Goal: Task Accomplishment & Management: Use online tool/utility

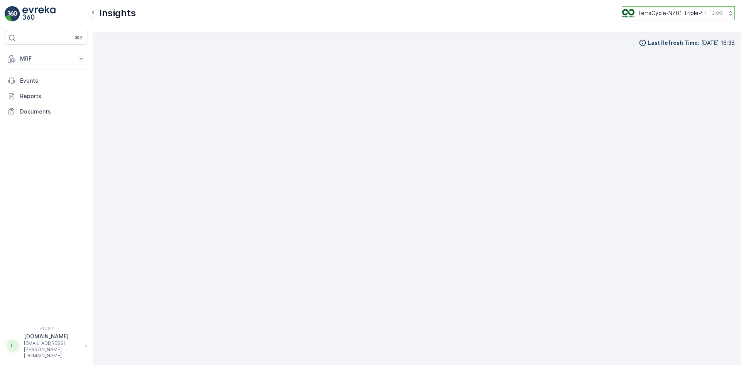
click at [677, 9] on p "TerraCycle-NZ01-TripleP" at bounding box center [669, 13] width 64 height 8
type input "uk"
click at [667, 64] on span "TerraCycle-UK02-Econpro" at bounding box center [670, 65] width 86 height 8
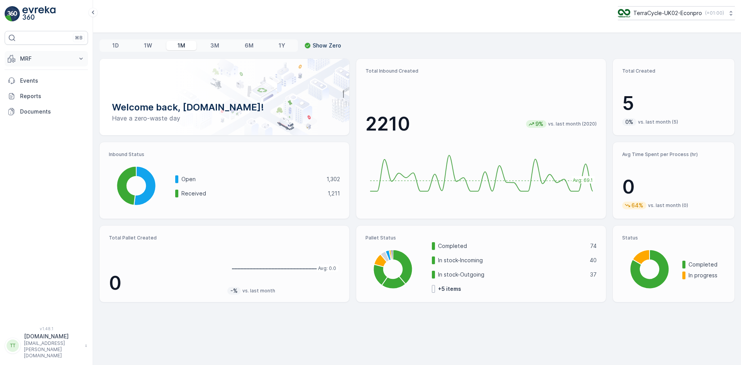
click at [43, 58] on p "MRF" at bounding box center [46, 59] width 52 height 8
click at [40, 81] on p "Inbound" at bounding box center [30, 83] width 21 height 8
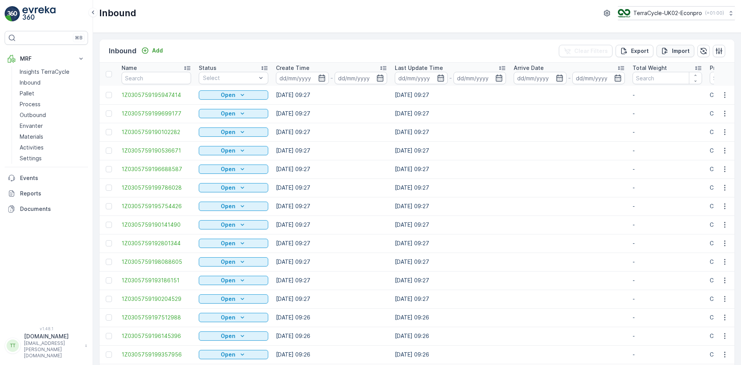
click at [673, 46] on button "Import" at bounding box center [675, 51] width 38 height 12
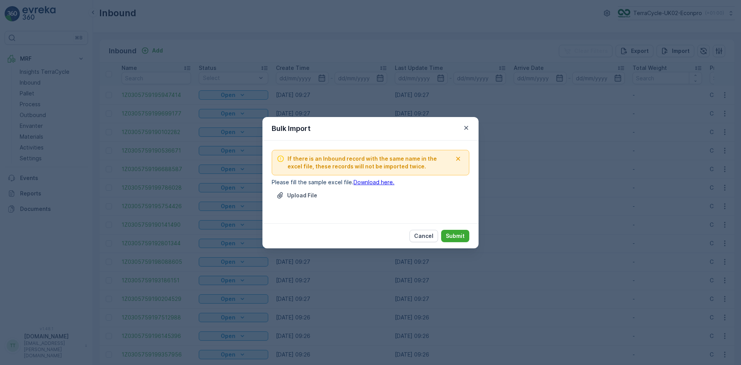
click at [306, 188] on div "If there is an Inbound record with the same name in the excel file, these recor…" at bounding box center [371, 182] width 198 height 64
click at [299, 194] on p "Upload File" at bounding box center [302, 195] width 30 height 8
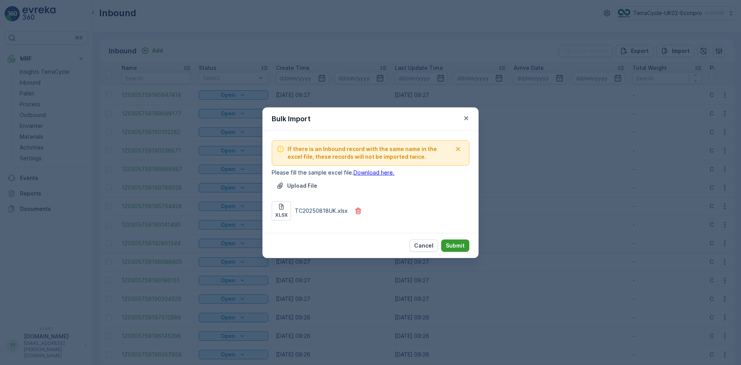
click at [458, 243] on p "Submit" at bounding box center [455, 246] width 19 height 8
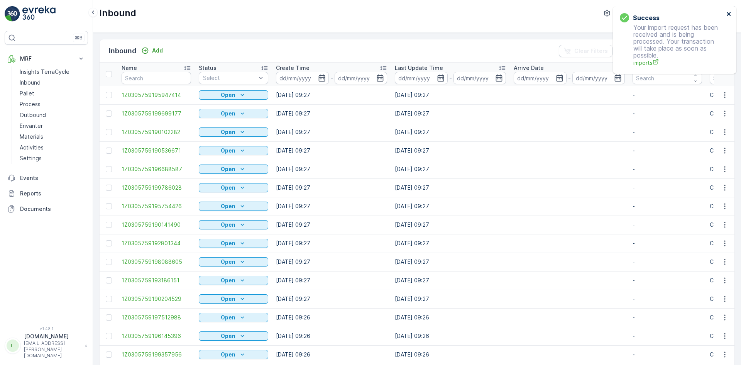
click at [729, 15] on icon "close" at bounding box center [728, 14] width 4 height 4
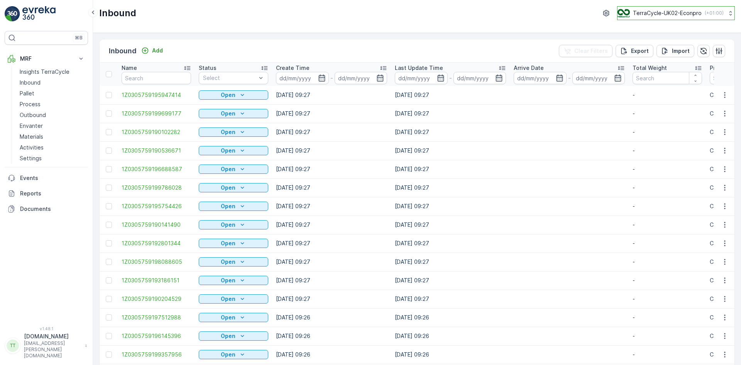
click at [676, 10] on p "TerraCycle-UK02-Econpro" at bounding box center [667, 13] width 69 height 8
type input "fr"
click at [645, 44] on span "TerraCycle- FR02 -MRF" at bounding box center [665, 48] width 86 height 8
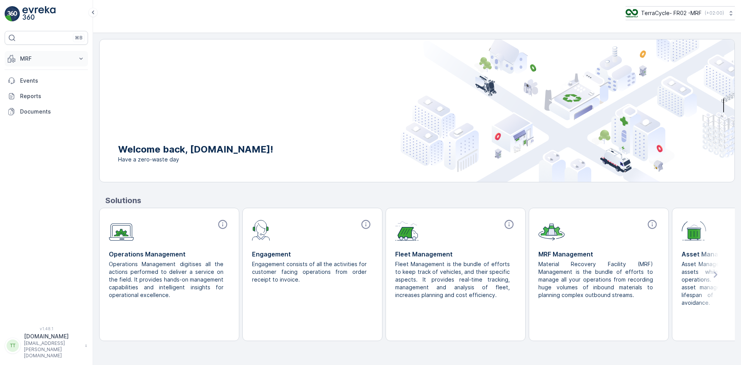
click at [30, 56] on p "MRF" at bounding box center [46, 59] width 52 height 8
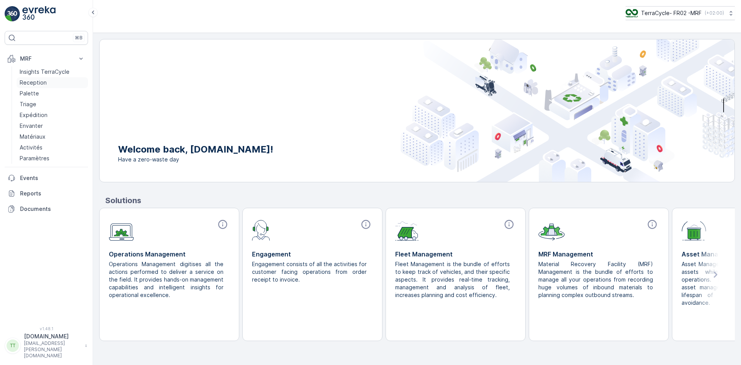
click at [37, 81] on p "Reception" at bounding box center [33, 83] width 27 height 8
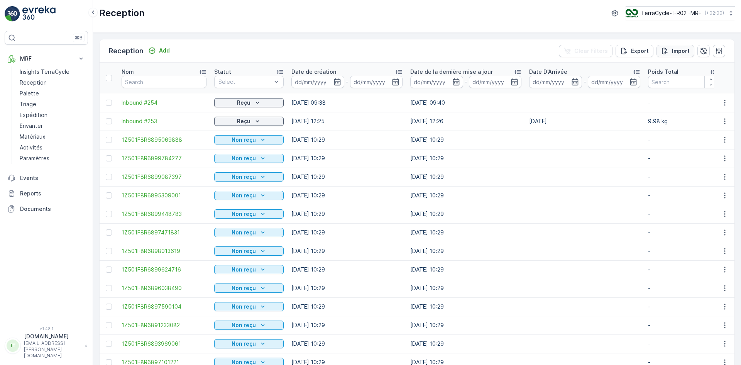
click at [677, 49] on p "Import" at bounding box center [681, 51] width 18 height 8
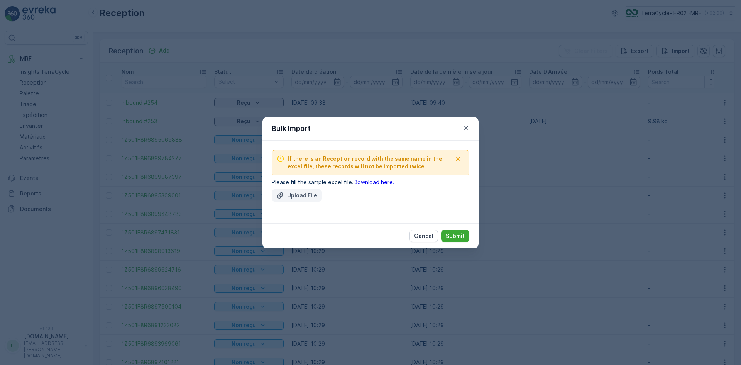
click at [298, 196] on p "Upload File" at bounding box center [302, 195] width 30 height 8
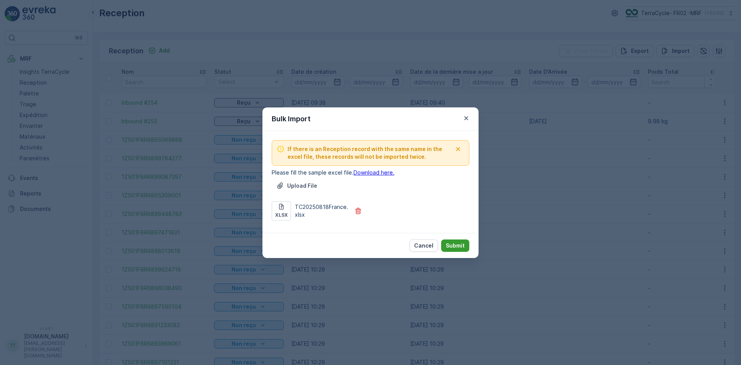
click at [459, 242] on p "Submit" at bounding box center [455, 246] width 19 height 8
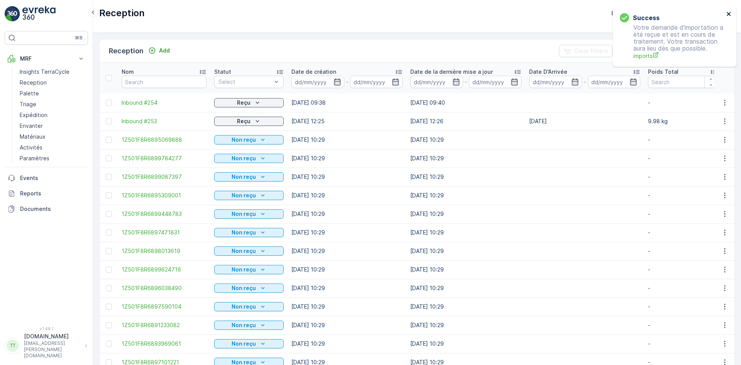
click at [727, 14] on icon "close" at bounding box center [728, 14] width 5 height 6
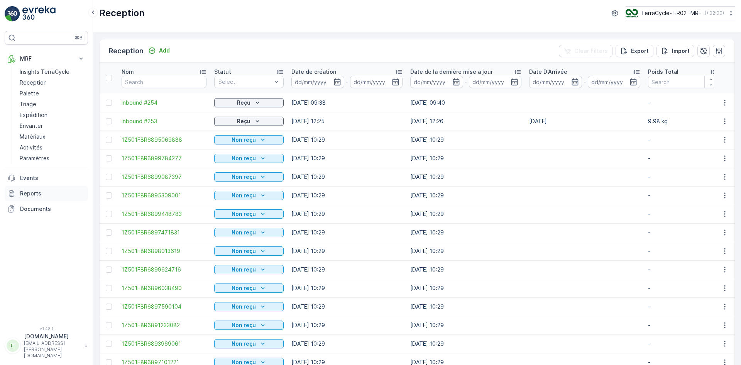
click at [34, 191] on p "Reports" at bounding box center [52, 193] width 65 height 8
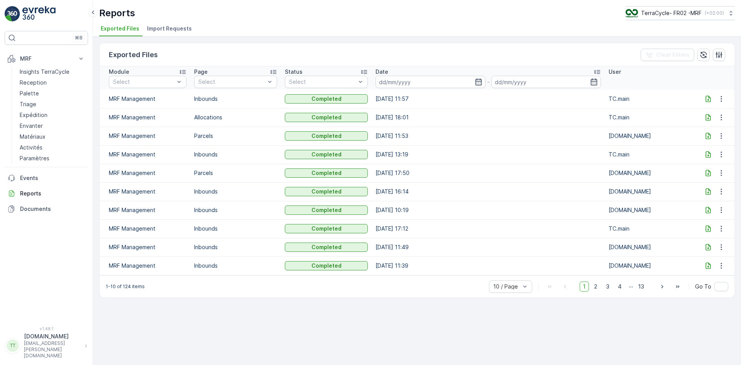
click at [169, 27] on span "Import Requests" at bounding box center [169, 29] width 45 height 8
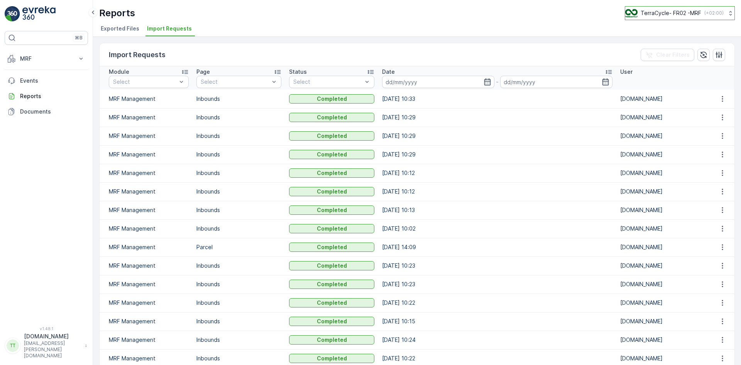
click at [676, 17] on p "TerraCycle- FR02 -MRF" at bounding box center [670, 13] width 61 height 8
type input "nl"
click at [662, 47] on span "TerraCycle-NL-MRF" at bounding box center [673, 48] width 86 height 8
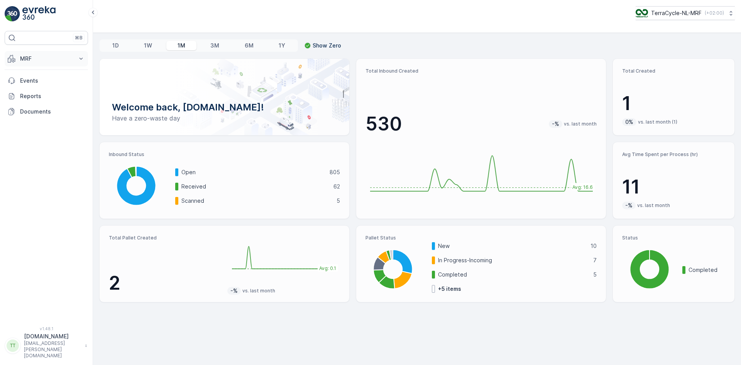
click at [37, 55] on p "MRF" at bounding box center [46, 59] width 52 height 8
click at [32, 80] on p "Inbound" at bounding box center [30, 83] width 21 height 8
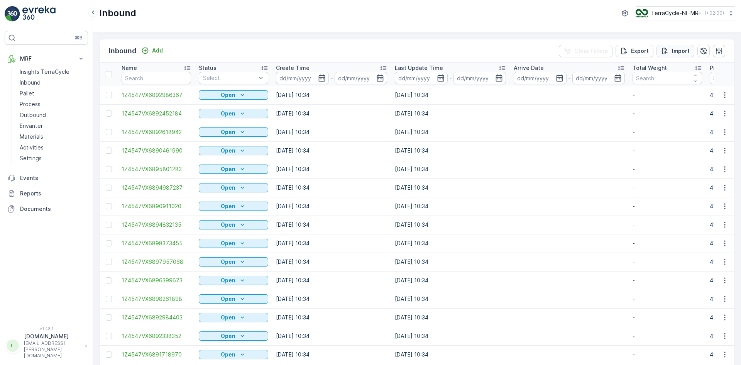
click at [682, 49] on p "Import" at bounding box center [681, 51] width 18 height 8
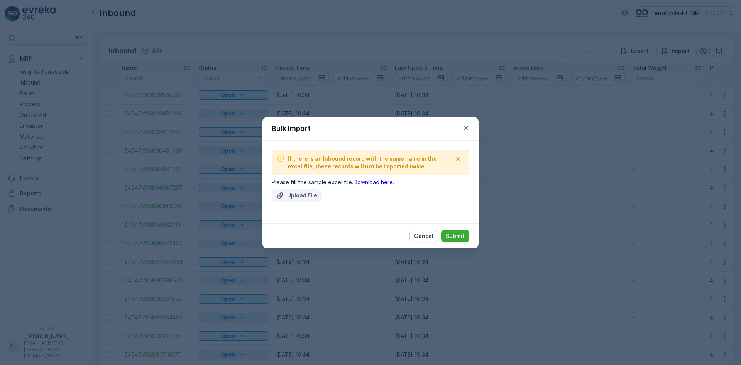
click at [285, 194] on div "Upload File" at bounding box center [296, 195] width 41 height 8
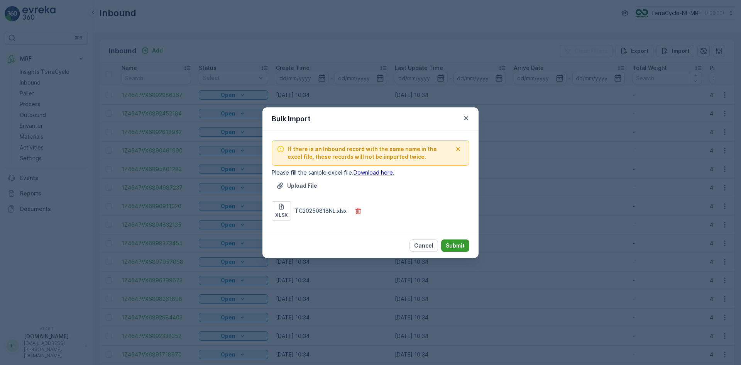
click at [458, 243] on p "Submit" at bounding box center [455, 246] width 19 height 8
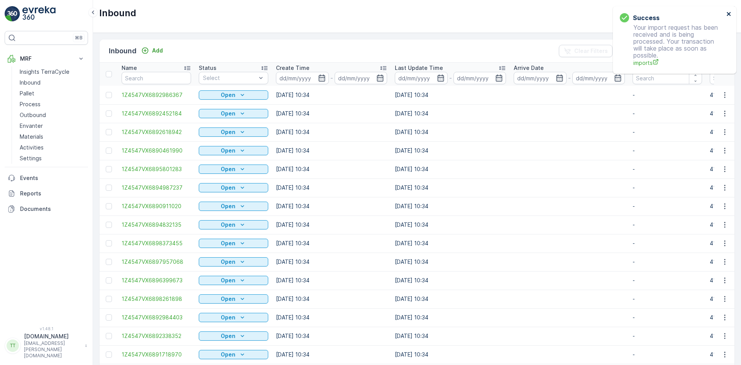
click at [730, 14] on icon "close" at bounding box center [728, 14] width 5 height 6
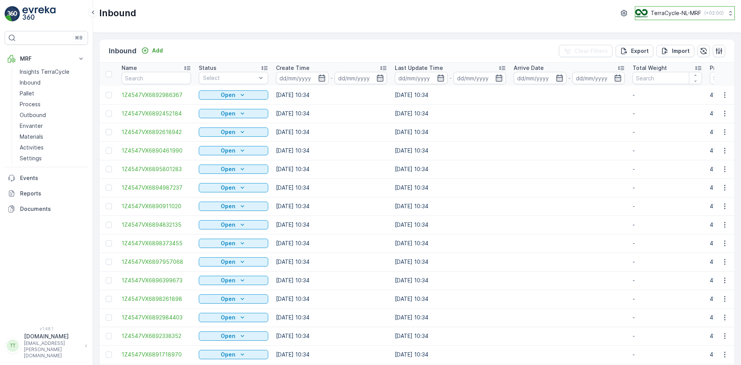
click at [662, 12] on p "TerraCycle-NL-MRF" at bounding box center [675, 13] width 51 height 8
type input "nz"
click at [669, 51] on span "TerraCycle-NZ01-TripleP" at bounding box center [672, 48] width 64 height 8
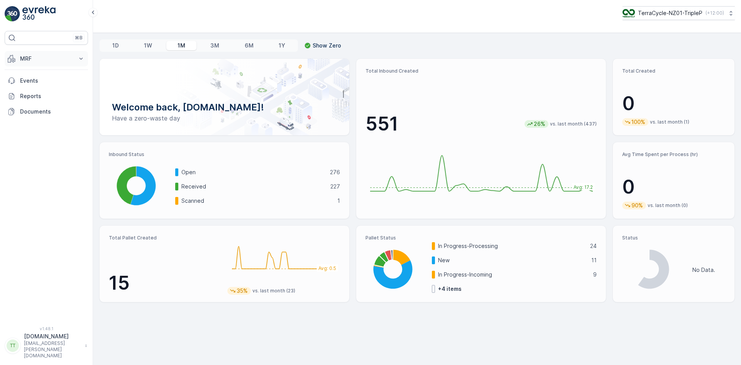
click at [32, 55] on p "MRF" at bounding box center [46, 59] width 52 height 8
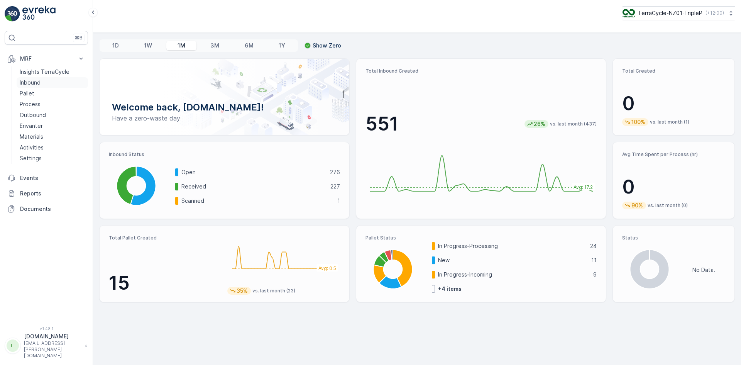
click at [35, 83] on p "Inbound" at bounding box center [30, 83] width 21 height 8
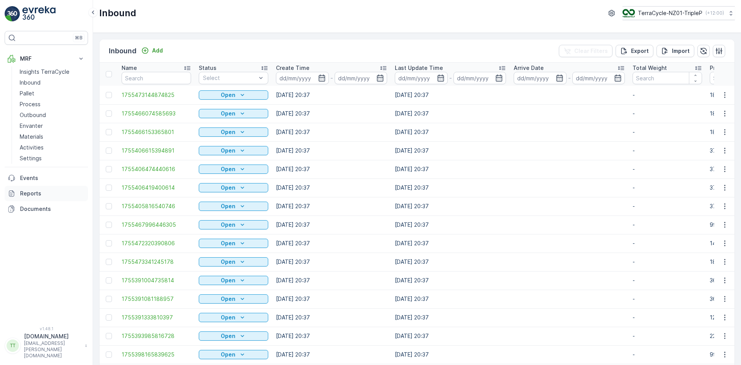
click at [37, 191] on p "Reports" at bounding box center [52, 193] width 65 height 8
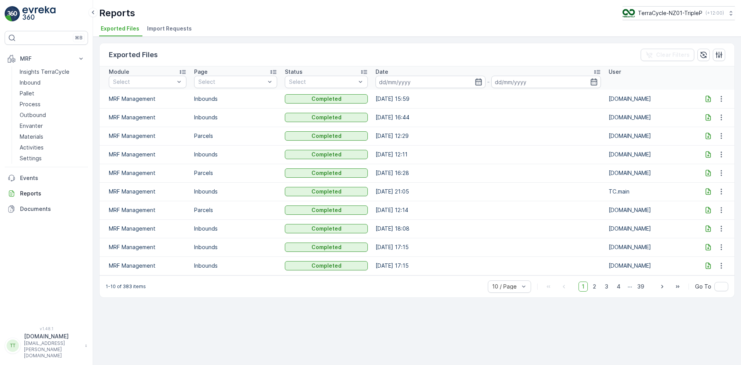
click at [172, 27] on span "Import Requests" at bounding box center [169, 29] width 45 height 8
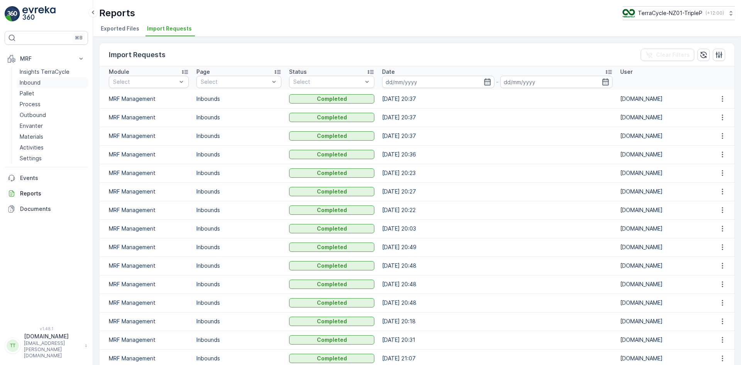
click at [21, 85] on p "Inbound" at bounding box center [30, 83] width 21 height 8
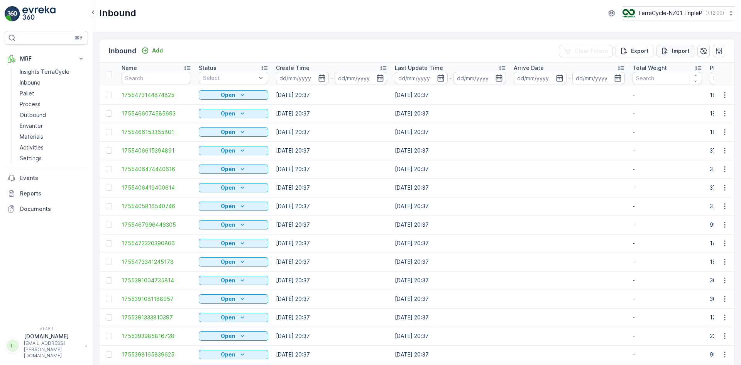
click at [677, 52] on p "Import" at bounding box center [681, 51] width 18 height 8
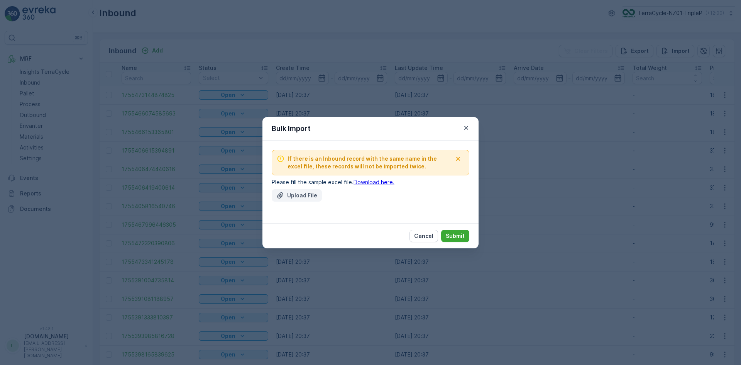
click at [286, 191] on button "Upload File" at bounding box center [297, 195] width 50 height 12
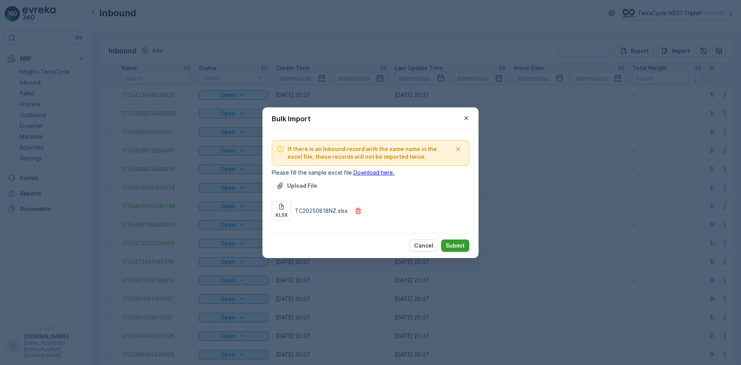
click at [456, 246] on p "Submit" at bounding box center [455, 246] width 19 height 8
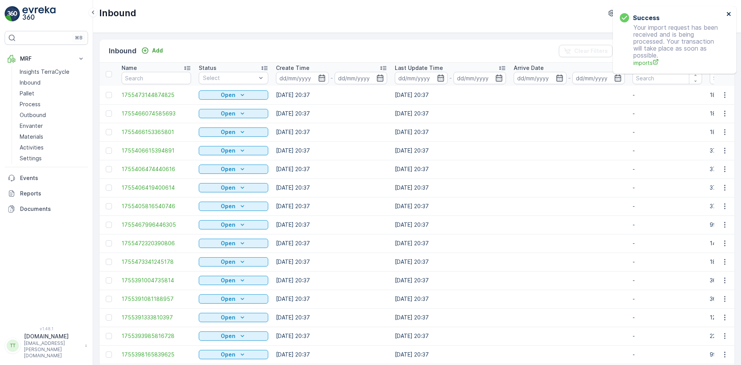
click at [729, 13] on icon "close" at bounding box center [728, 14] width 4 height 4
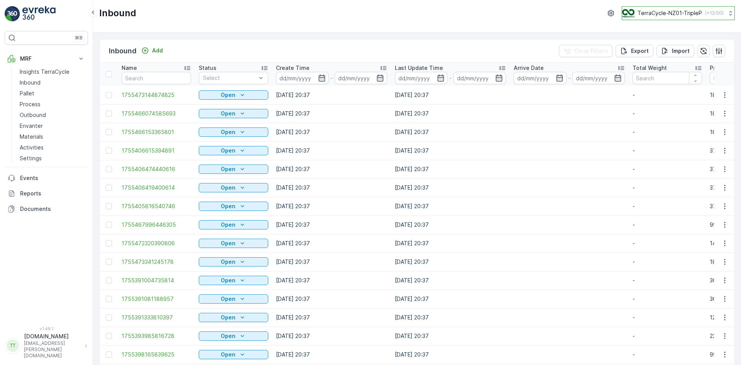
click at [654, 14] on p "TerraCycle-NZ01-TripleP" at bounding box center [669, 13] width 64 height 8
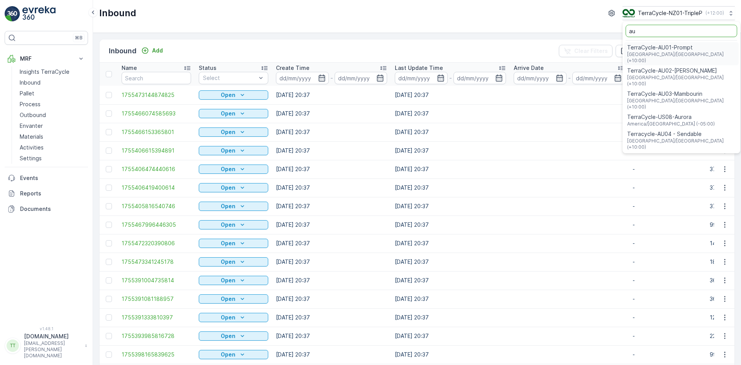
type input "au"
click at [640, 48] on span "TerraCycle-AU01-Prompt" at bounding box center [681, 48] width 108 height 8
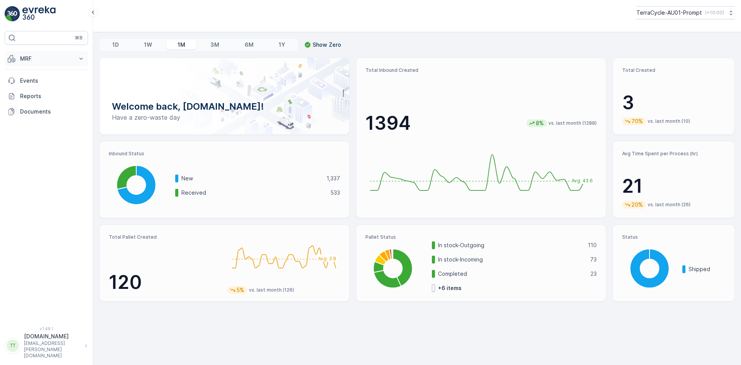
click at [20, 56] on p "MRF" at bounding box center [46, 59] width 52 height 8
click at [33, 84] on p "Inbound" at bounding box center [30, 83] width 21 height 8
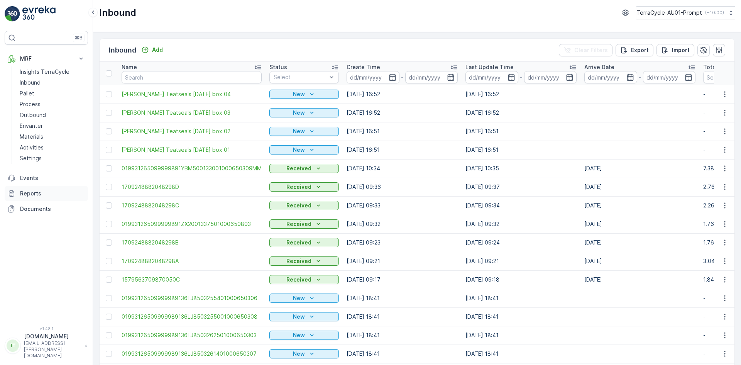
click at [35, 194] on p "Reports" at bounding box center [52, 193] width 65 height 8
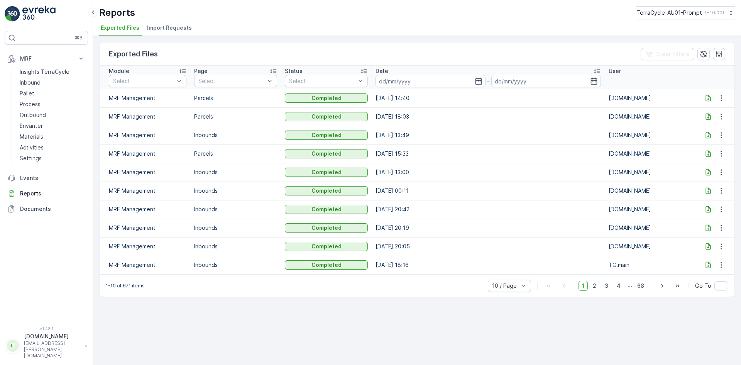
click at [173, 26] on span "Import Requests" at bounding box center [169, 28] width 45 height 8
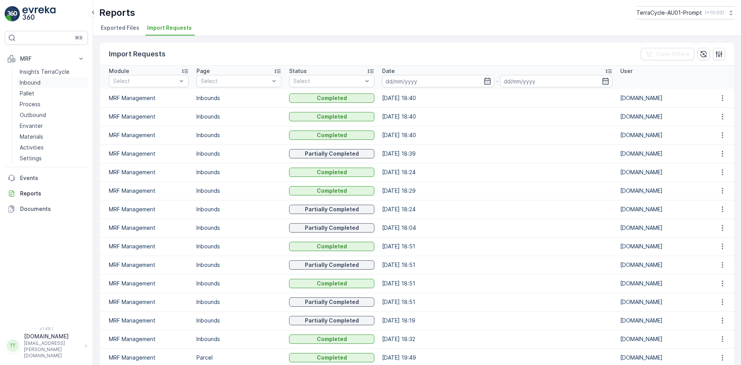
click at [31, 81] on p "Inbound" at bounding box center [30, 83] width 21 height 8
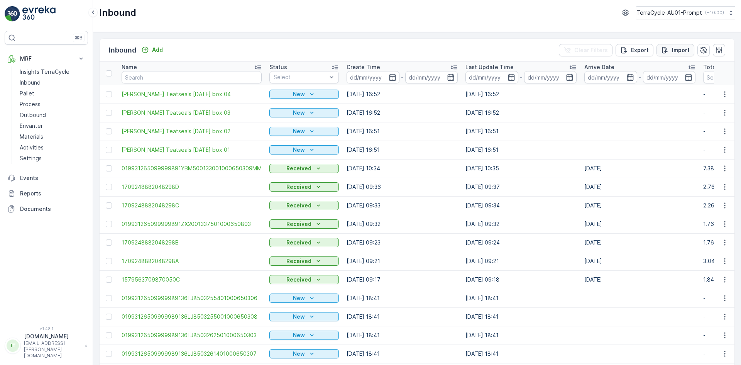
click at [670, 47] on div "Import" at bounding box center [675, 50] width 29 height 8
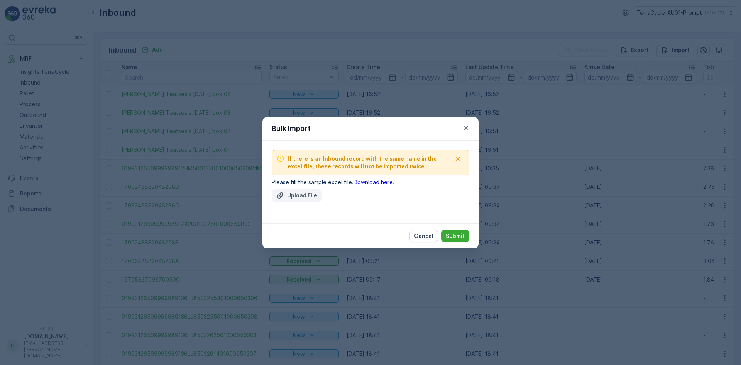
click at [301, 199] on p "Upload File" at bounding box center [302, 195] width 30 height 8
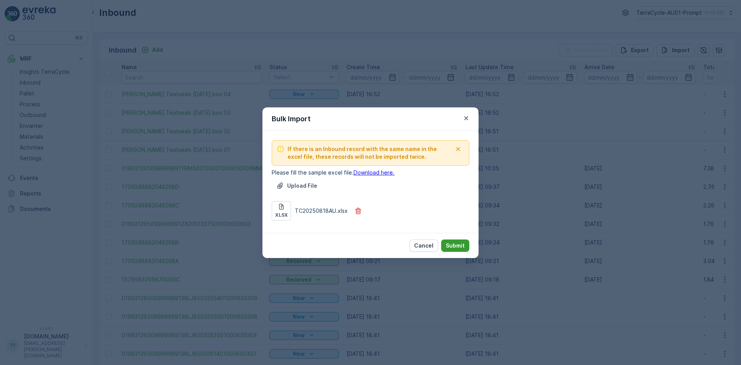
click at [454, 243] on p "Submit" at bounding box center [455, 246] width 19 height 8
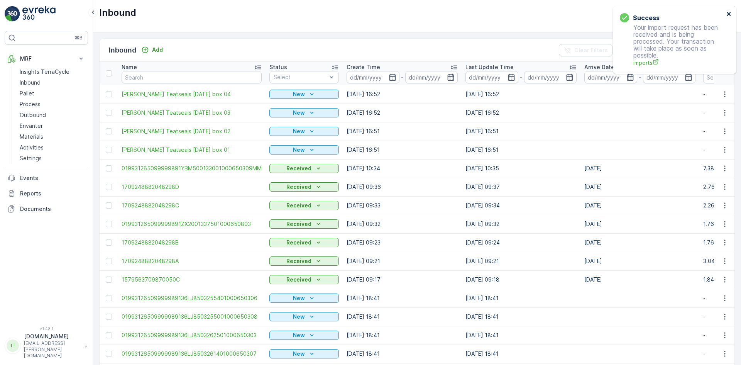
click at [730, 14] on icon "close" at bounding box center [728, 14] width 5 height 6
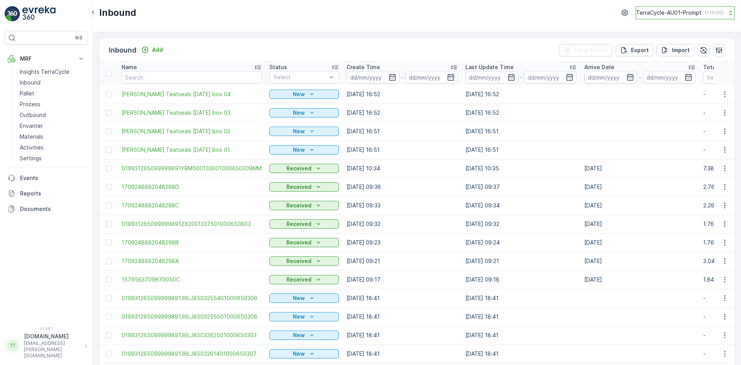
click at [678, 13] on p "TerraCycle-AU01-Prompt" at bounding box center [669, 13] width 66 height 8
type input "uk"
click at [692, 66] on span "TerraCycle-UK02-Econpro" at bounding box center [684, 64] width 86 height 8
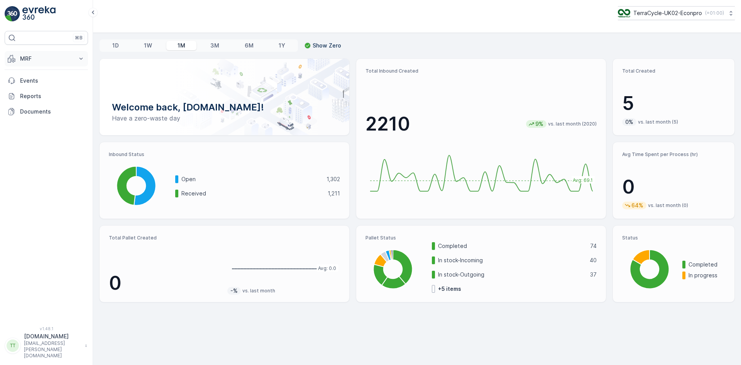
click at [35, 57] on p "MRF" at bounding box center [46, 59] width 52 height 8
click at [35, 70] on p "Insights TerraCycle" at bounding box center [45, 72] width 50 height 8
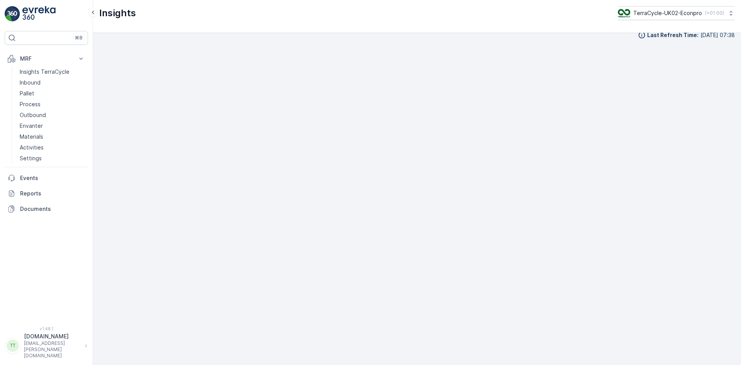
scroll to position [9, 0]
click at [29, 103] on p "Process" at bounding box center [30, 104] width 21 height 8
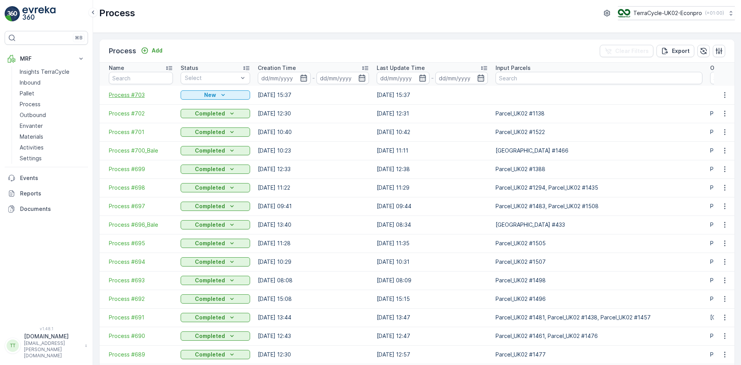
click at [129, 93] on span "Process #703" at bounding box center [141, 95] width 64 height 8
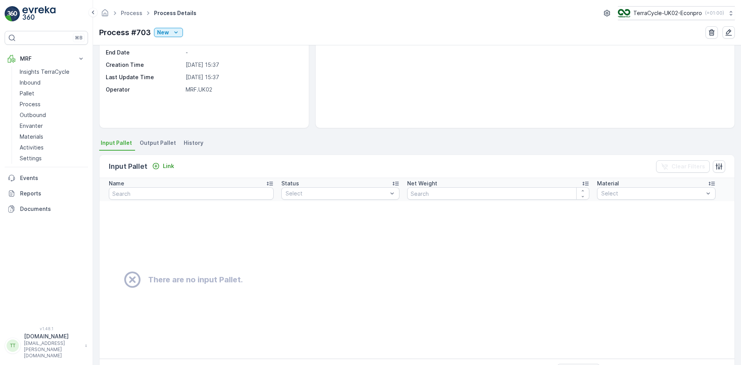
scroll to position [104, 0]
